Goal: Communication & Community: Connect with others

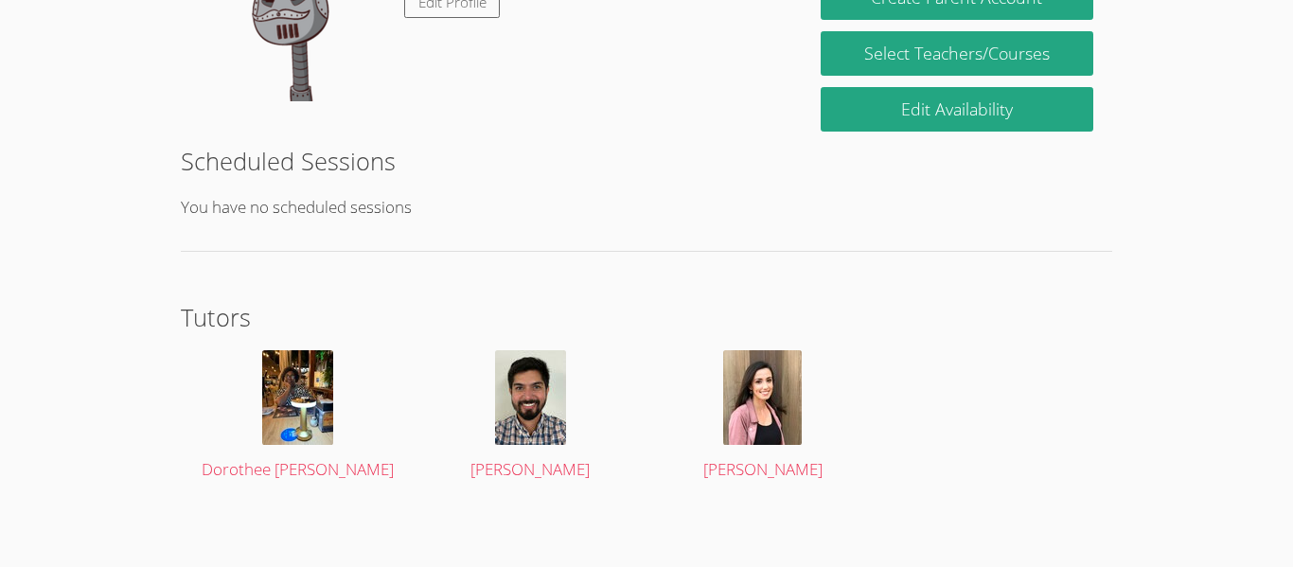
scroll to position [392, 0]
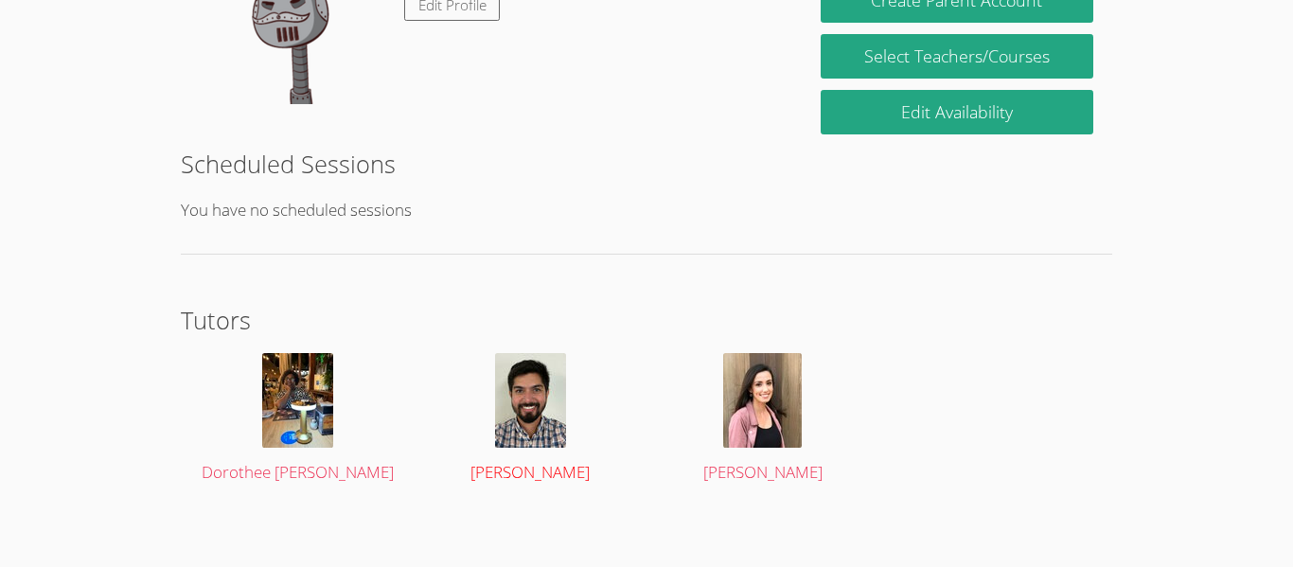
click at [550, 414] on img at bounding box center [530, 400] width 71 height 95
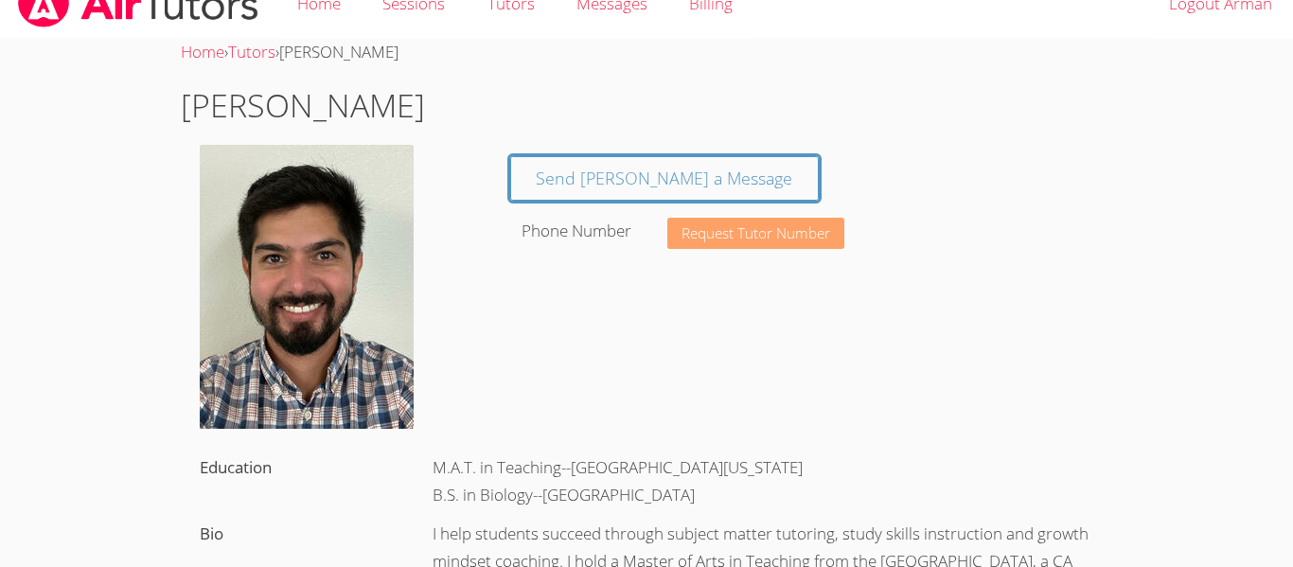
scroll to position [33, 0]
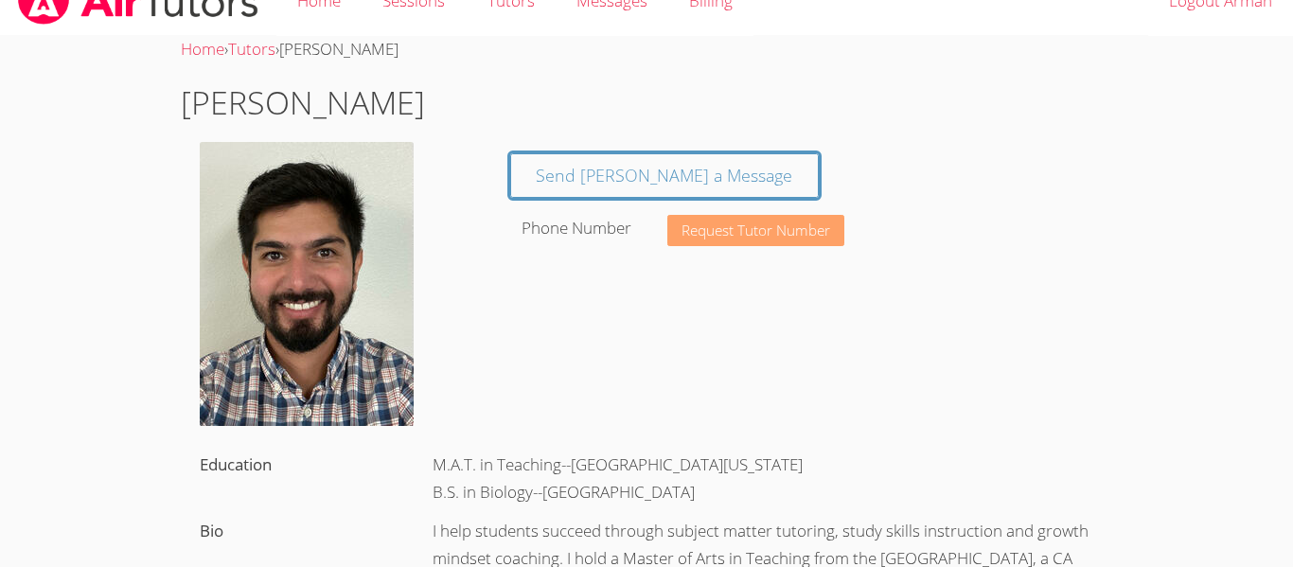
click at [23, 383] on body "Home Sessions Tutors Messages Billing Logout Arman Home › Tutors › Nicolas Vive…" at bounding box center [646, 250] width 1293 height 567
click at [726, 236] on span "Request Tutor Number" at bounding box center [755, 230] width 149 height 14
click at [725, 235] on span "Request Tutor Number" at bounding box center [755, 230] width 149 height 14
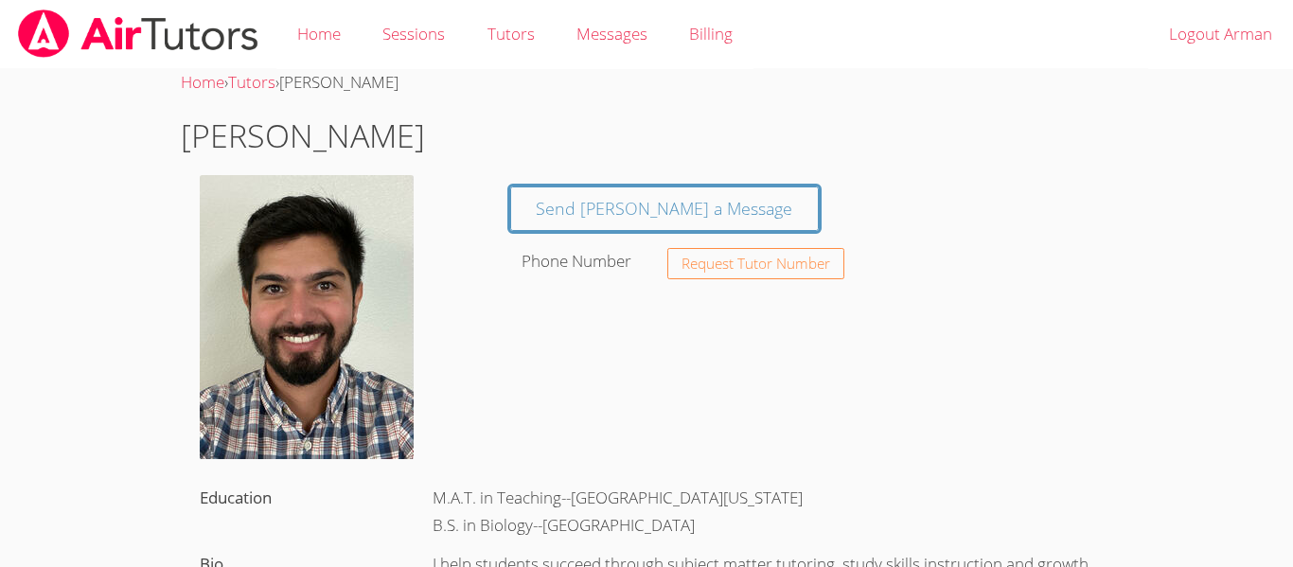
scroll to position [33, 0]
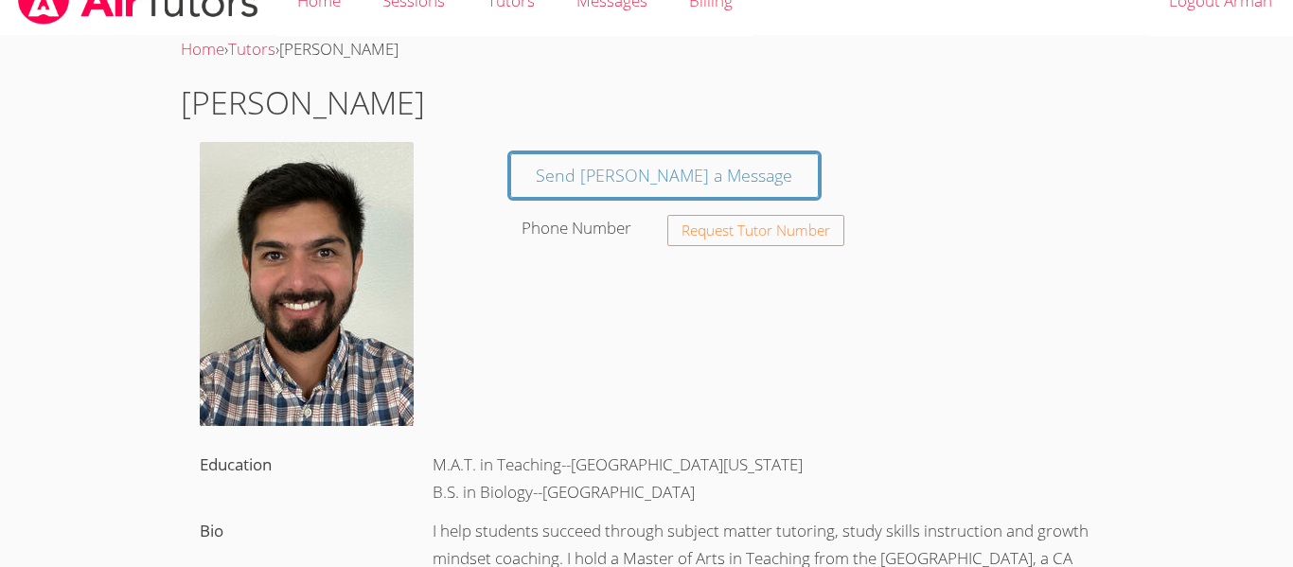
click at [572, 218] on label "Phone Number" at bounding box center [576, 228] width 110 height 22
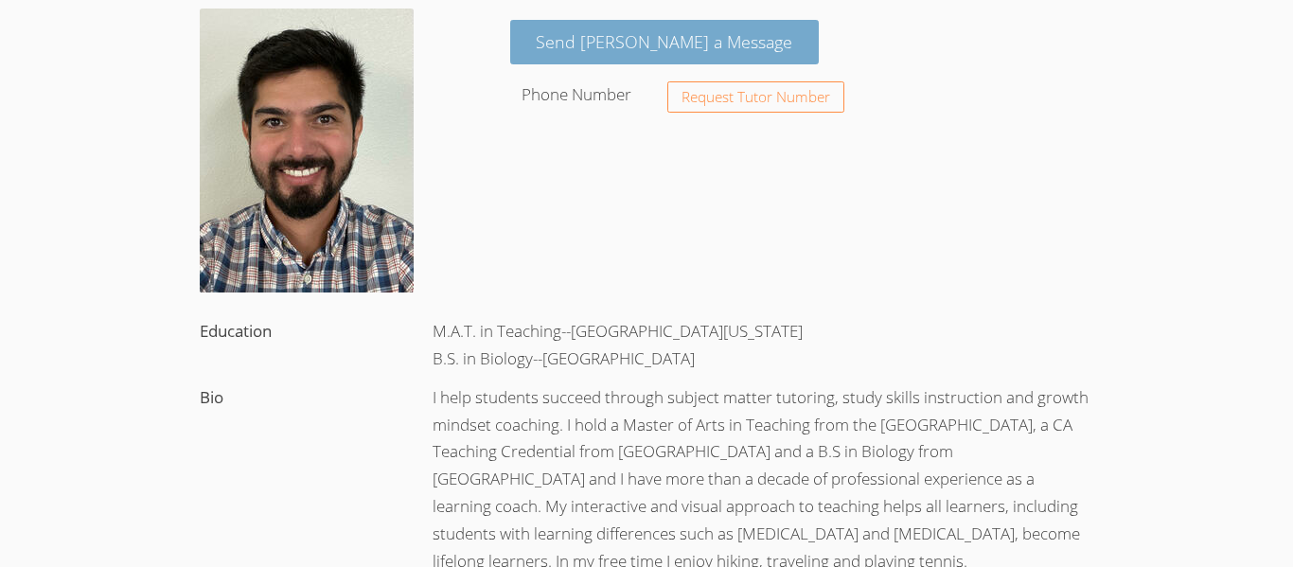
scroll to position [161, 0]
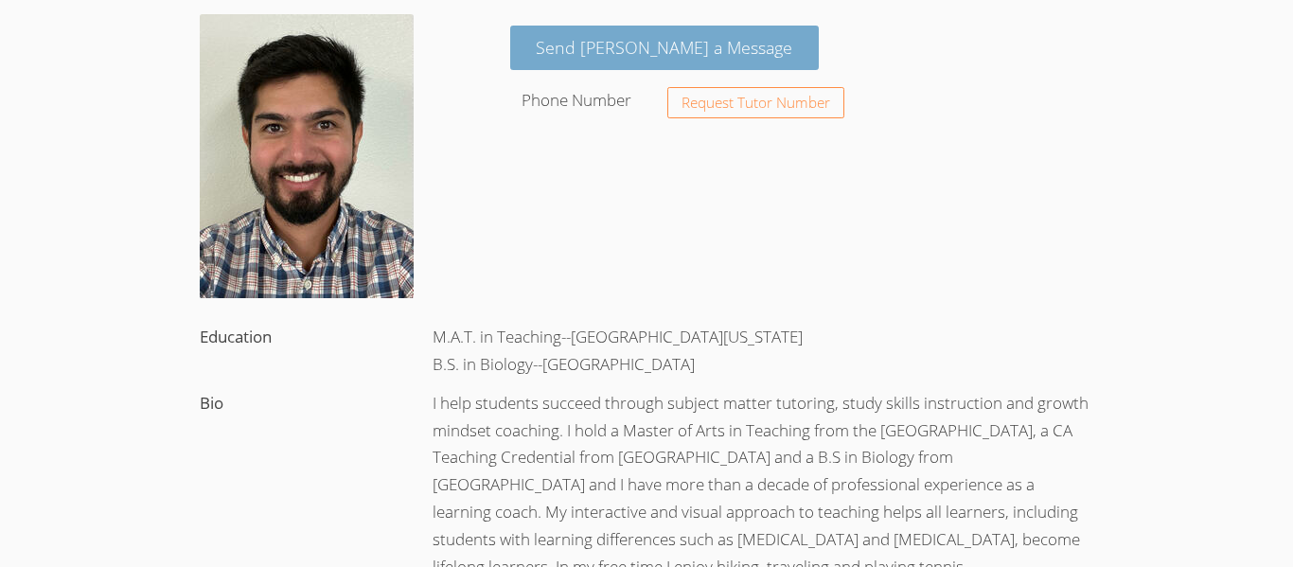
click at [567, 44] on link "Send [PERSON_NAME] a Message" at bounding box center [664, 48] width 309 height 44
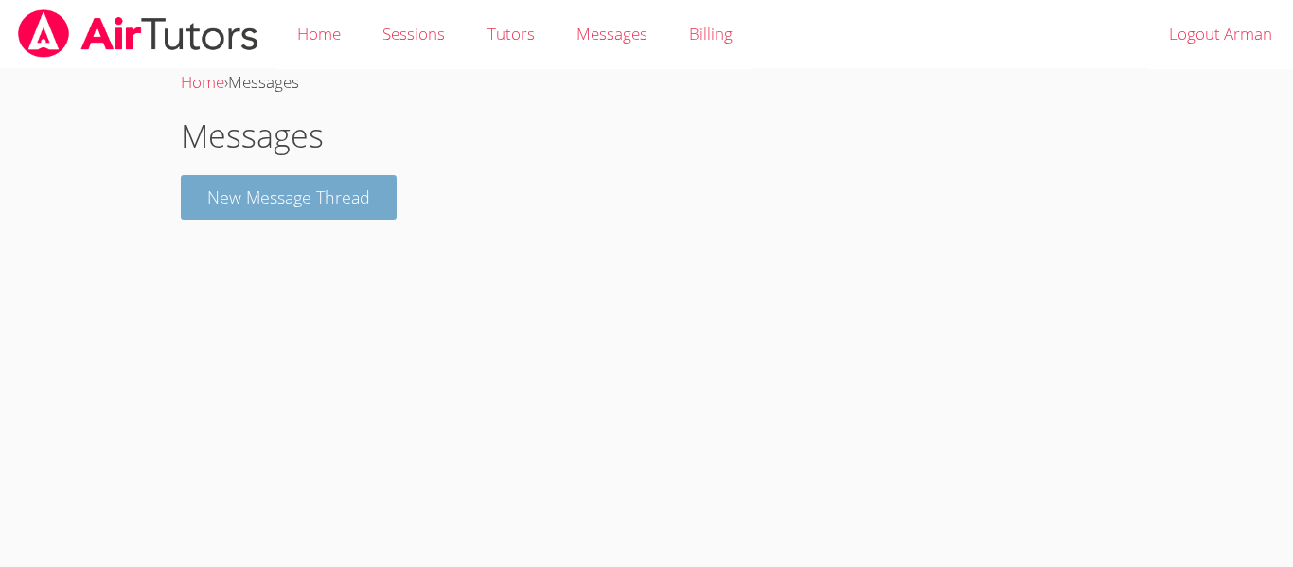
click at [308, 203] on button "New Message Thread" at bounding box center [289, 197] width 216 height 44
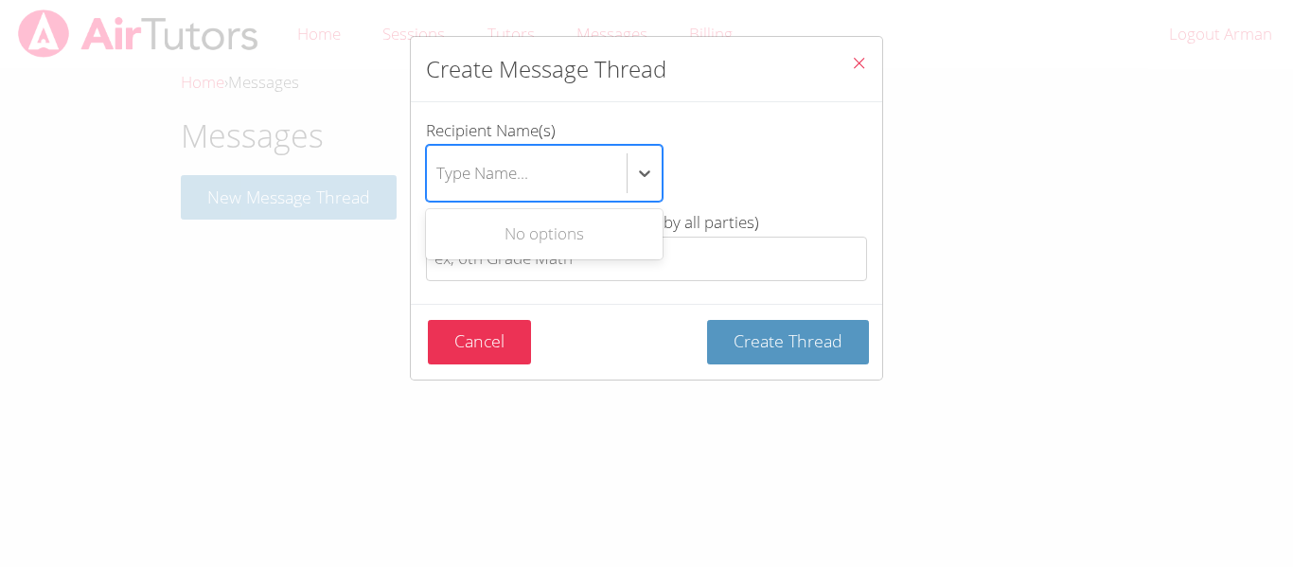
click at [551, 187] on div "Type Name..." at bounding box center [527, 173] width 200 height 55
click at [438, 187] on input "Recipient Name(s) Use Up and Down to choose options, press Enter to select the …" at bounding box center [437, 173] width 2 height 44
click at [609, 440] on div "Create Message Thread Recipient Name(s) Use Up and Down to choose options, pres…" at bounding box center [646, 283] width 1293 height 567
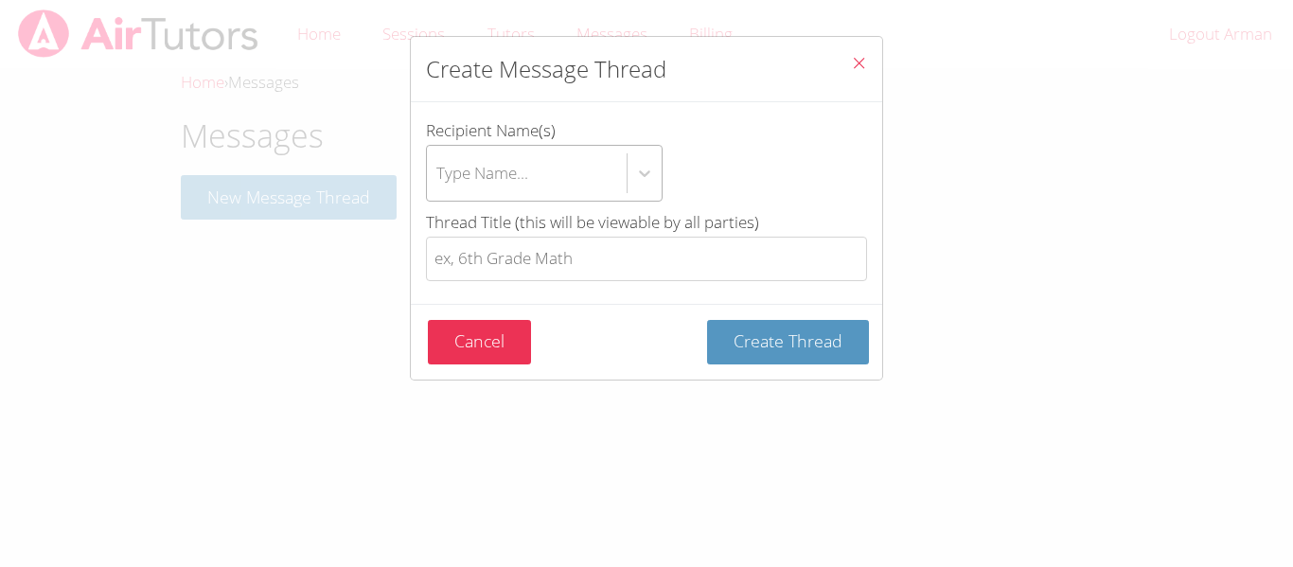
click at [549, 181] on div "Type Name..." at bounding box center [527, 173] width 200 height 55
click at [438, 181] on input "Recipient Name(s) Type Name..." at bounding box center [437, 173] width 2 height 44
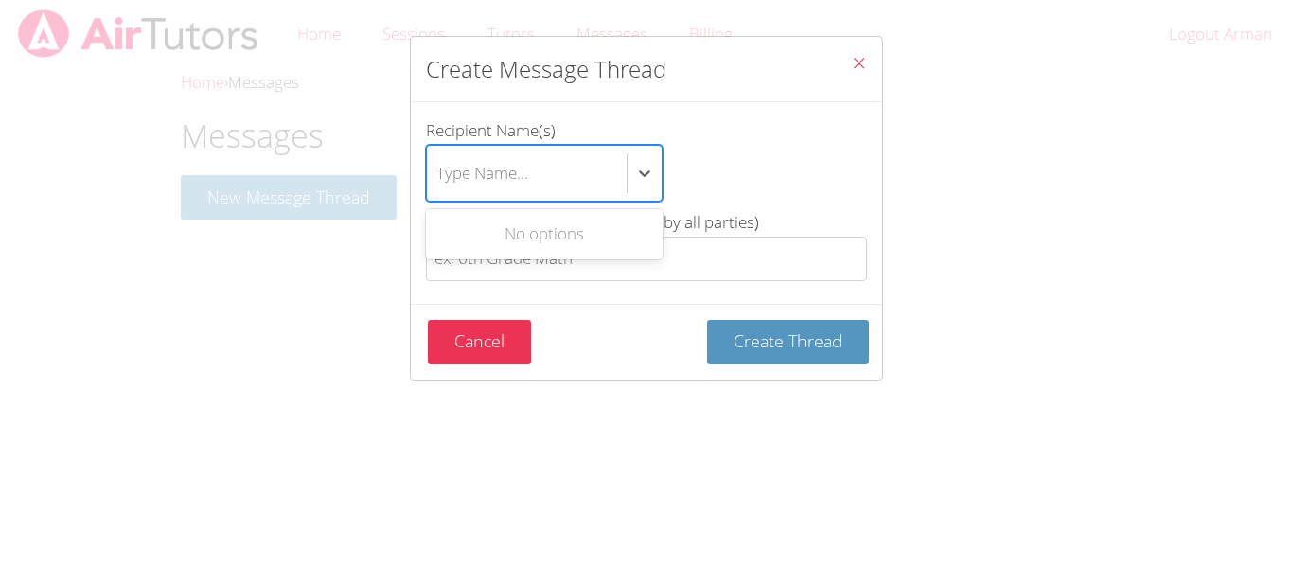
click at [568, 236] on div "No options" at bounding box center [544, 234] width 237 height 43
click at [608, 498] on div "Create Message Thread Recipient Name(s) Use Up and Down to choose options, pres…" at bounding box center [646, 283] width 1293 height 567
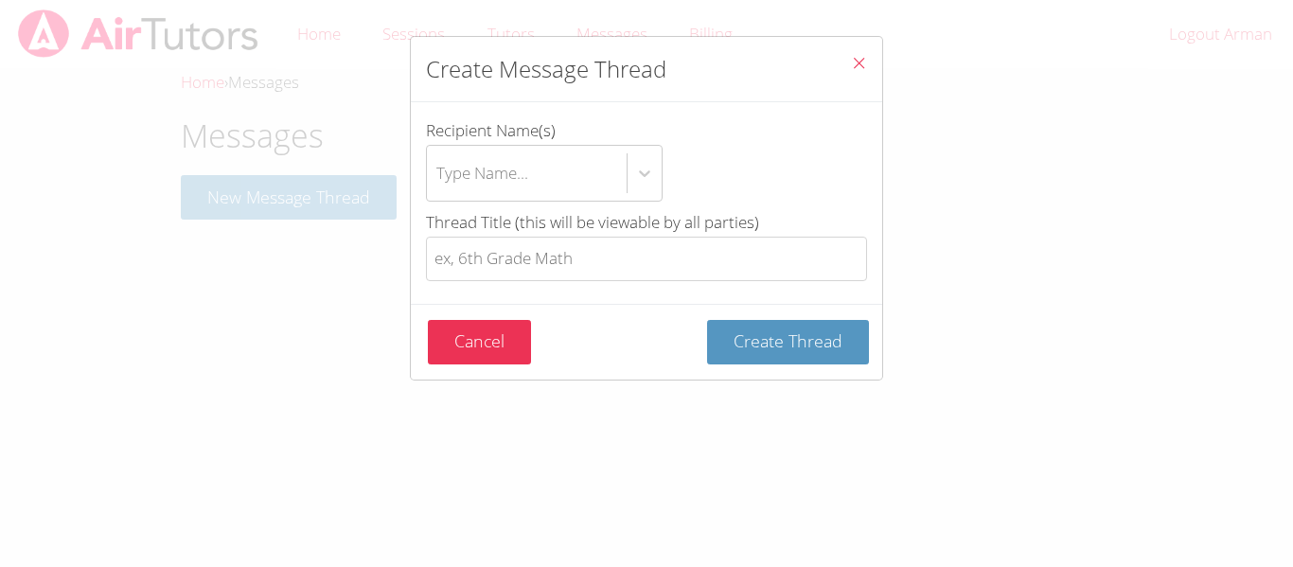
click at [1, 457] on div "Create Message Thread Recipient Name(s) Type Name... Thread Title (this will be…" at bounding box center [646, 283] width 1293 height 567
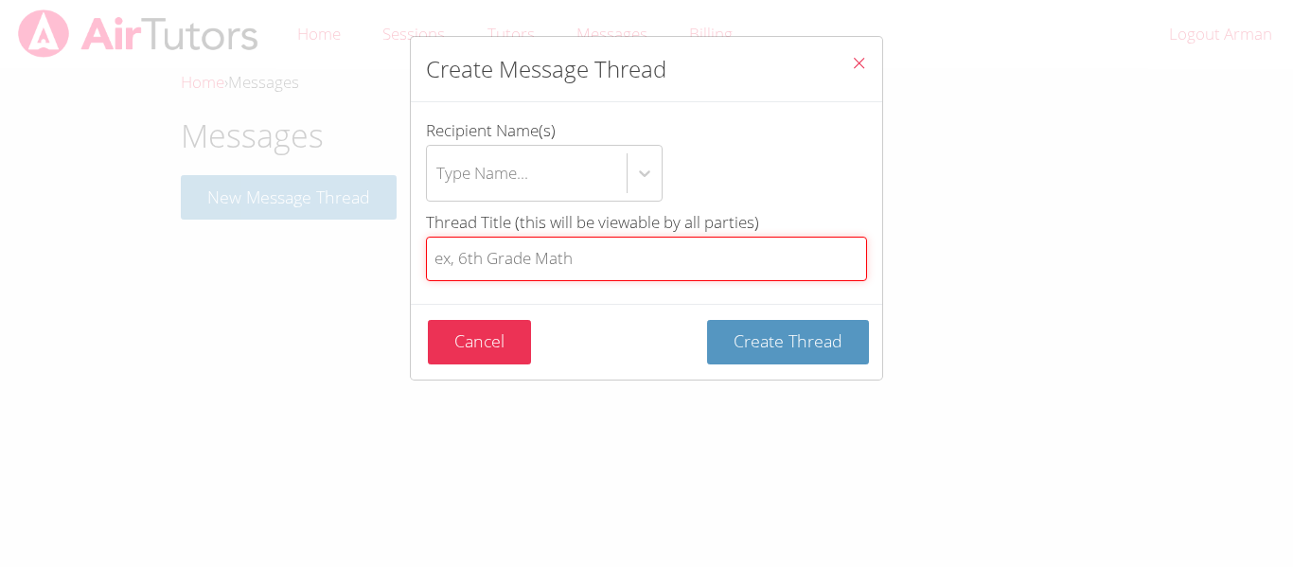
click at [534, 274] on input "Thread Title (this will be viewable by all parties)" at bounding box center [646, 259] width 441 height 44
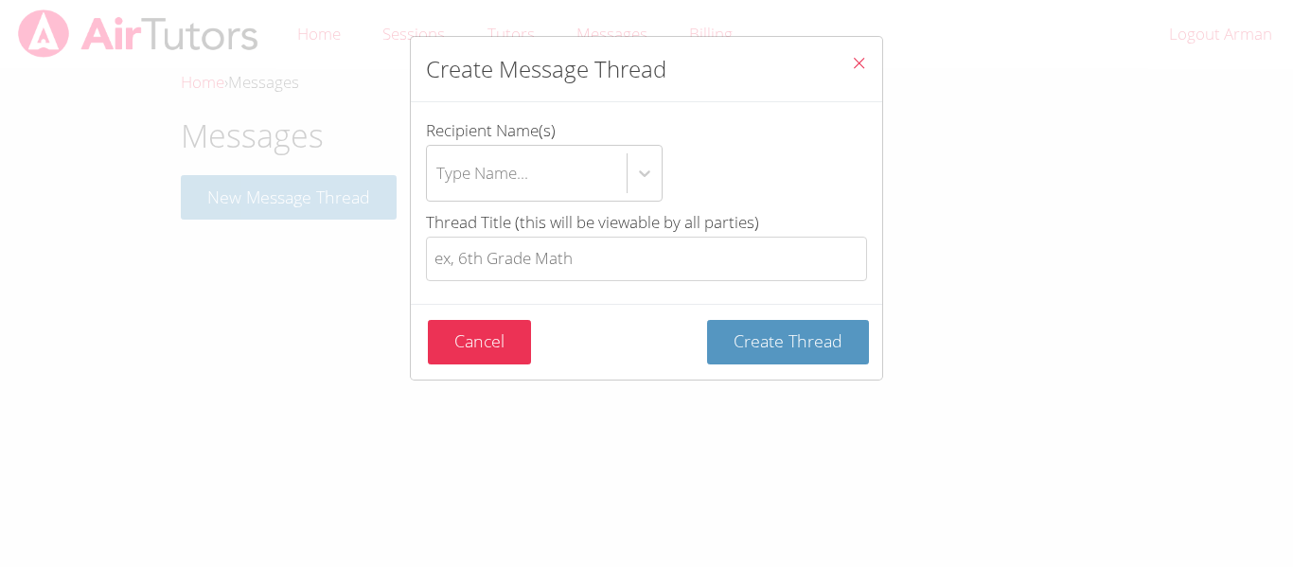
click at [855, 72] on span "Close" at bounding box center [859, 65] width 16 height 22
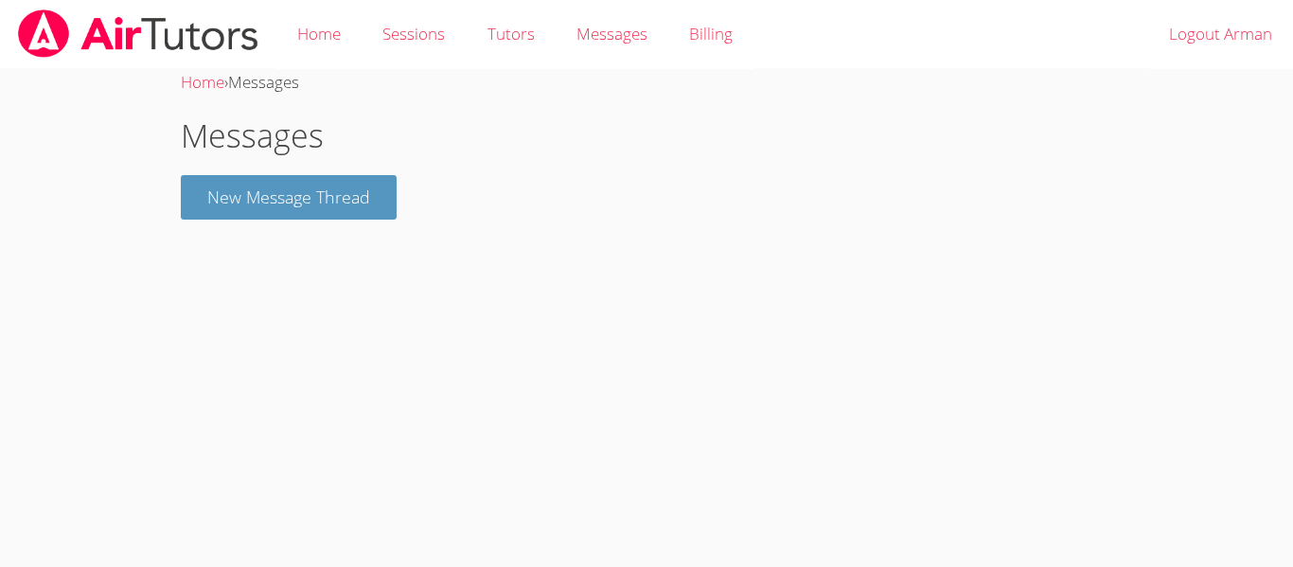
click at [339, 170] on div "Messages New Message Thread" at bounding box center [646, 166] width 931 height 108
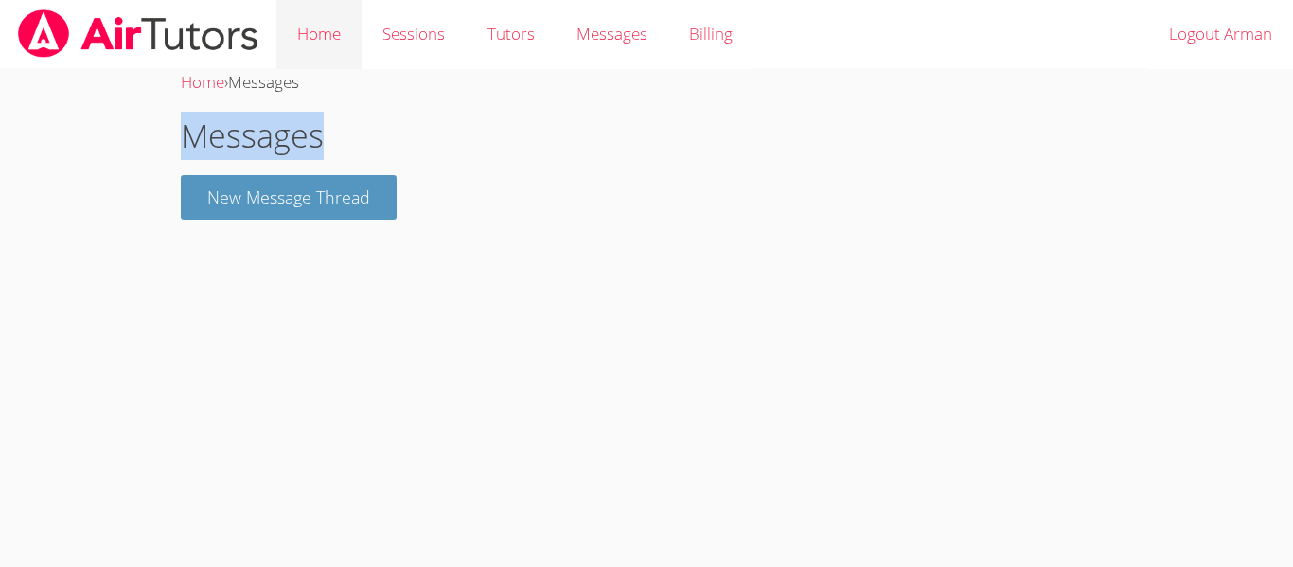
click at [346, 30] on link "Home" at bounding box center [318, 34] width 85 height 69
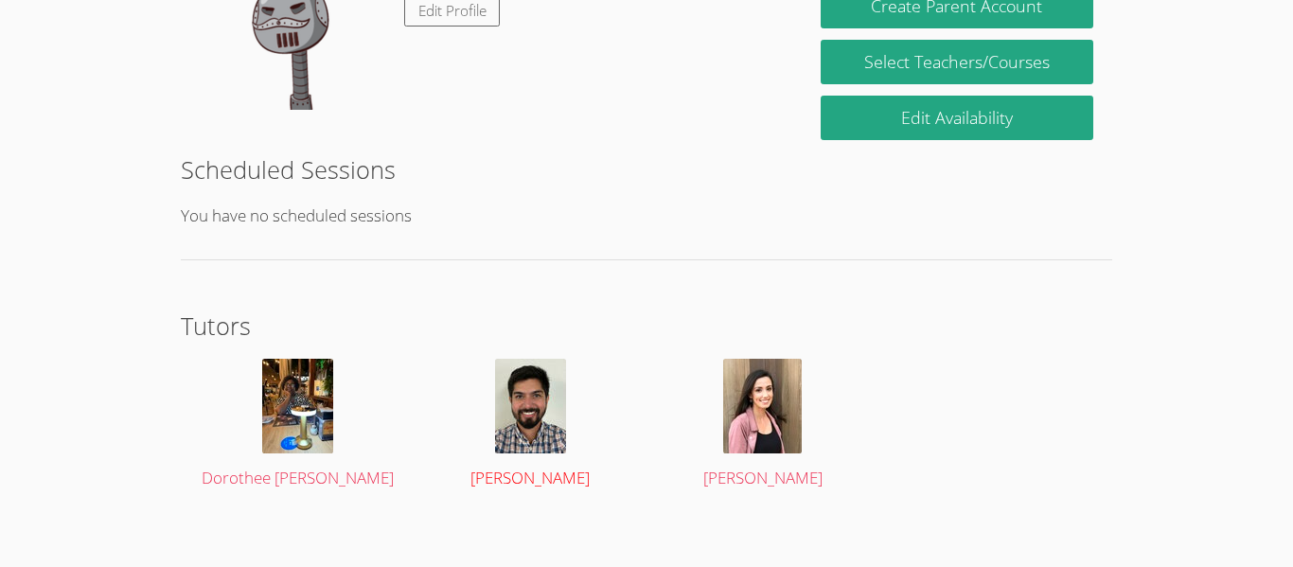
scroll to position [333, 0]
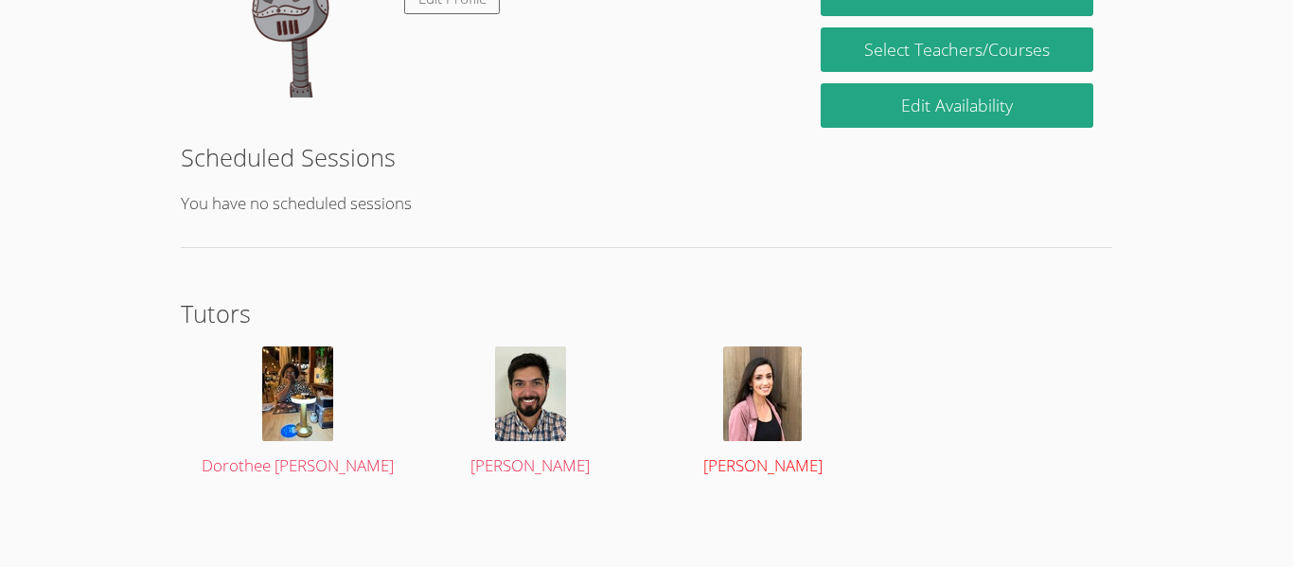
click at [767, 388] on img at bounding box center [762, 393] width 79 height 95
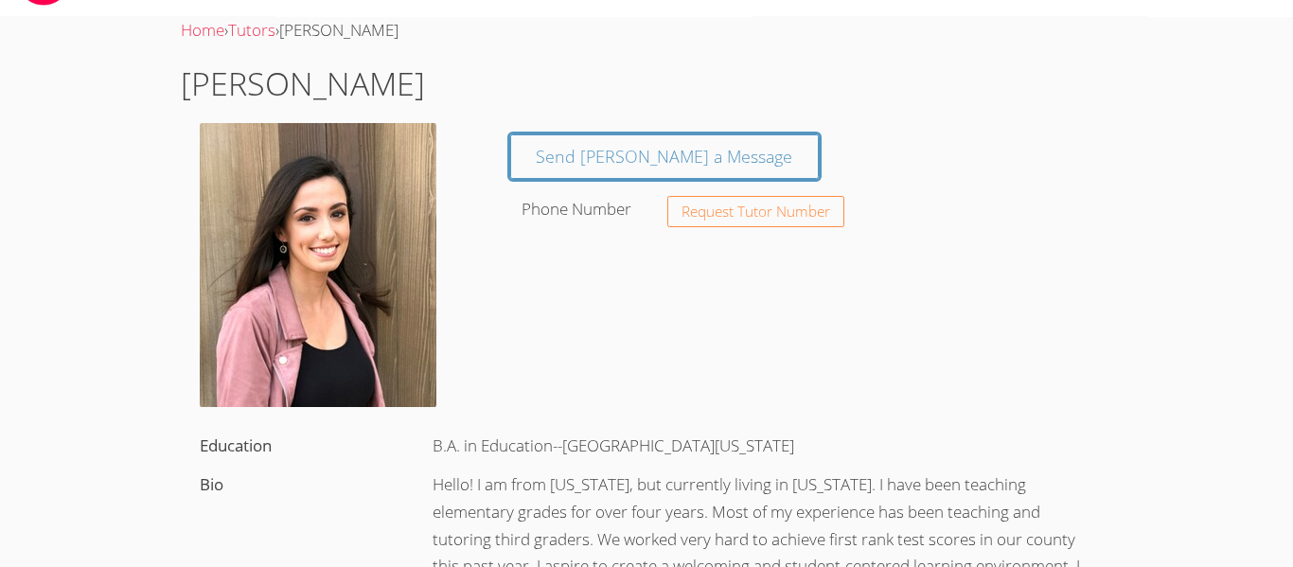
scroll to position [51, 0]
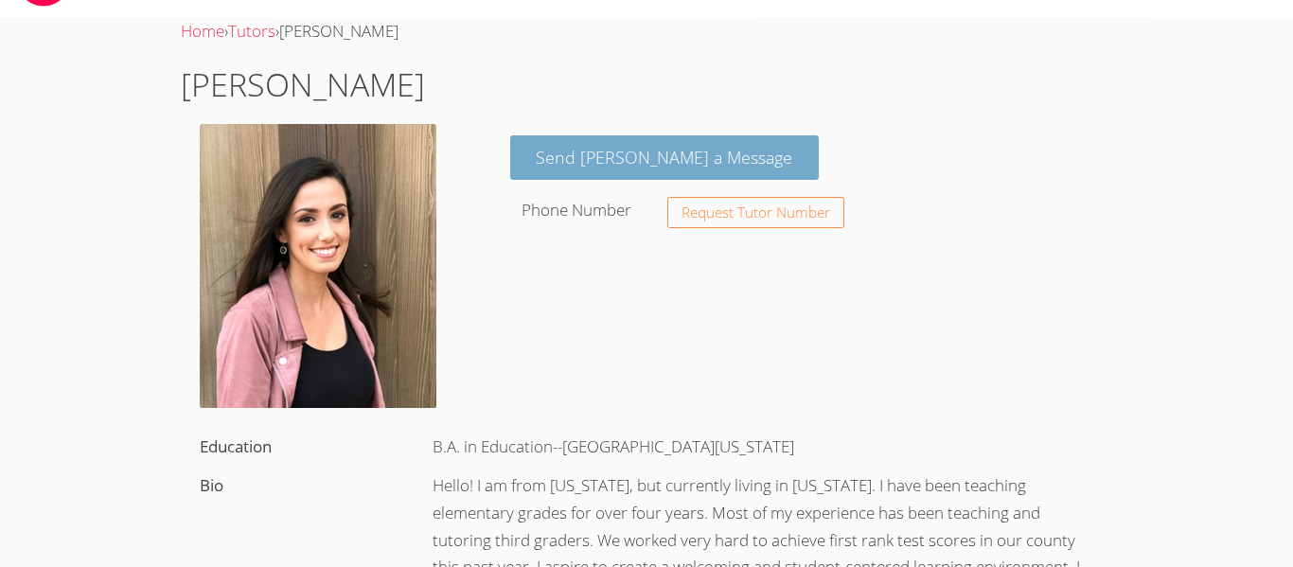
click at [664, 163] on link "Send Marissa a Message" at bounding box center [664, 157] width 309 height 44
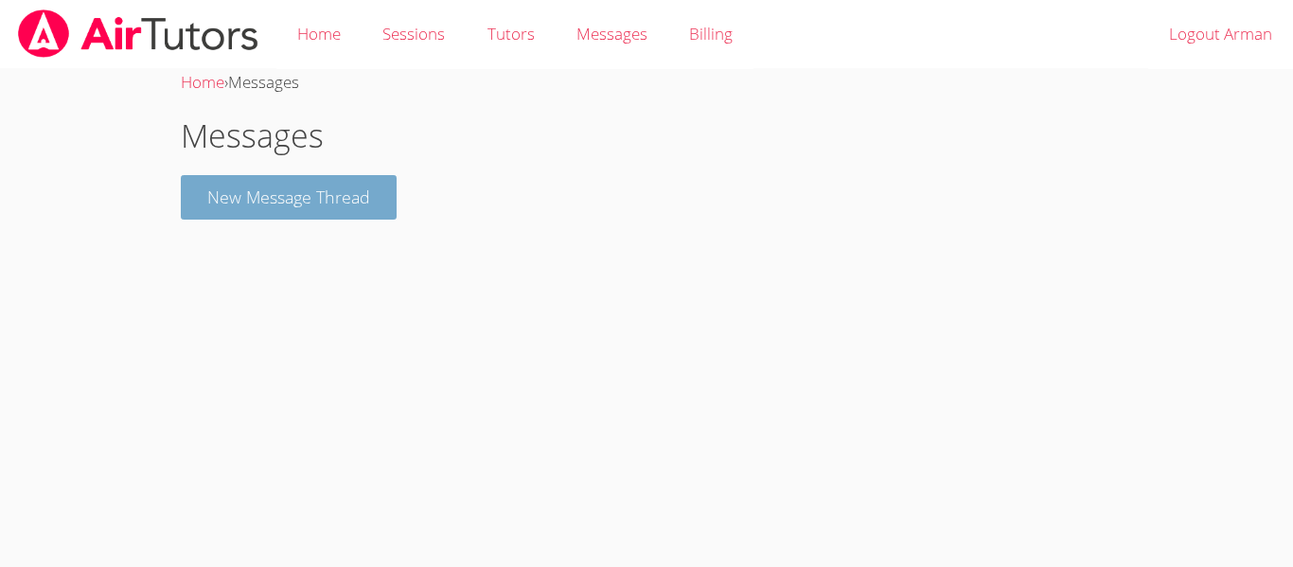
click at [334, 195] on button "New Message Thread" at bounding box center [289, 197] width 216 height 44
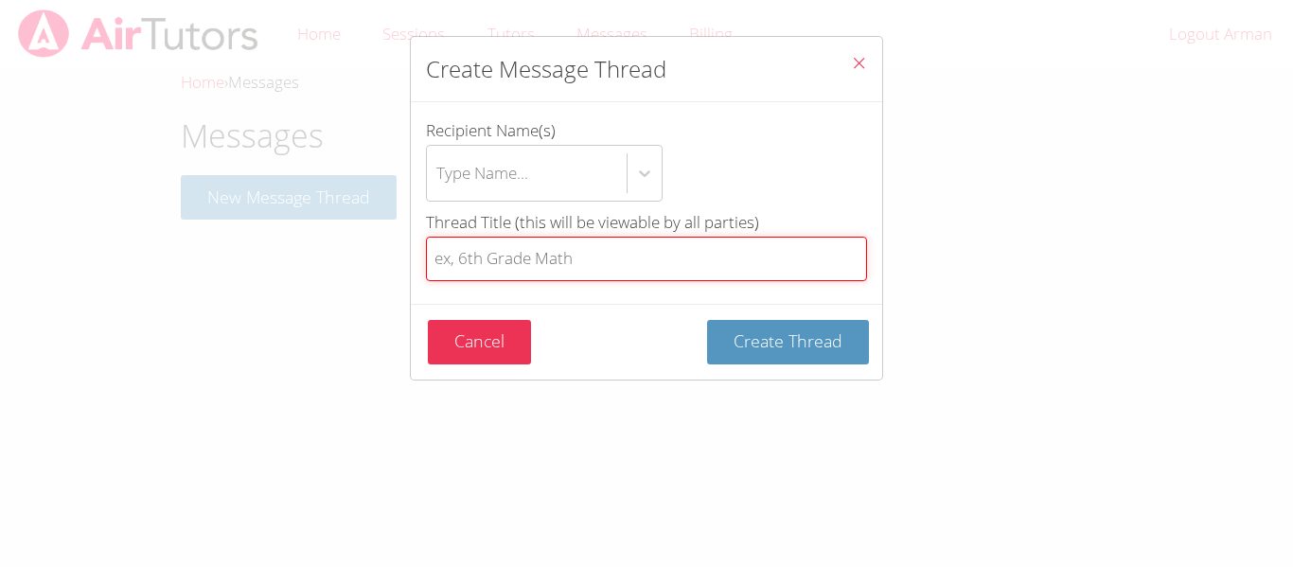
click at [599, 268] on input "Thread Title (this will be viewable by all parties)" at bounding box center [646, 259] width 441 height 44
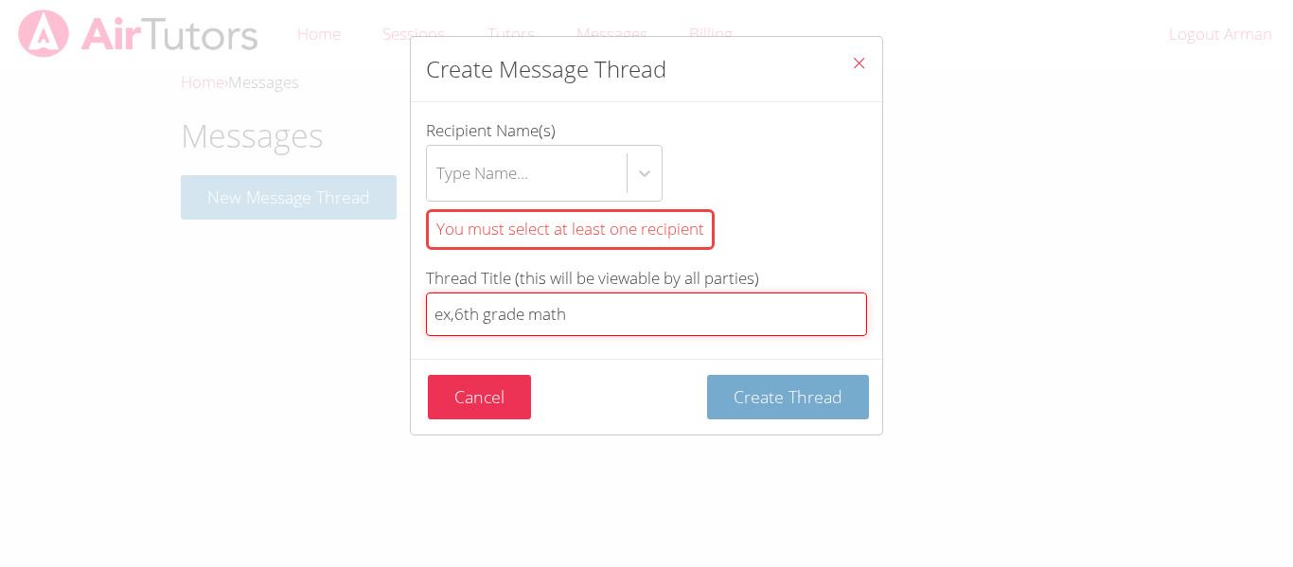
type input "ex,6th grade math"
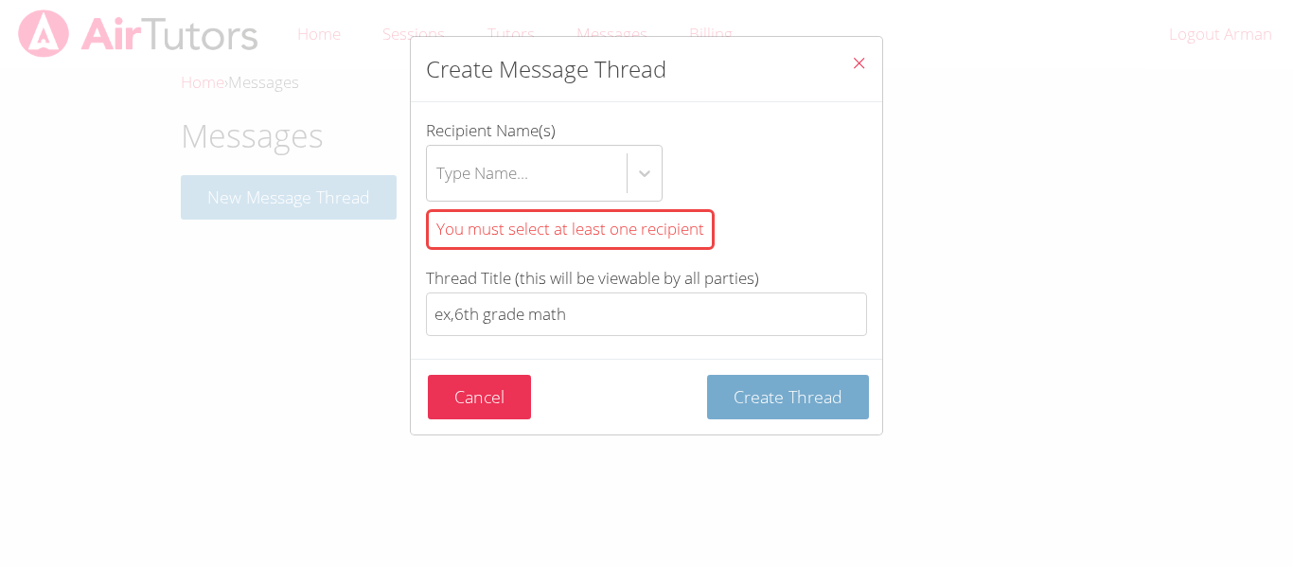
click at [784, 415] on button "Create Thread" at bounding box center [788, 397] width 162 height 44
click at [830, 399] on span "Create Thread" at bounding box center [787, 396] width 109 height 23
click at [864, 62] on icon "Close" at bounding box center [859, 63] width 16 height 16
